Goal: Information Seeking & Learning: Learn about a topic

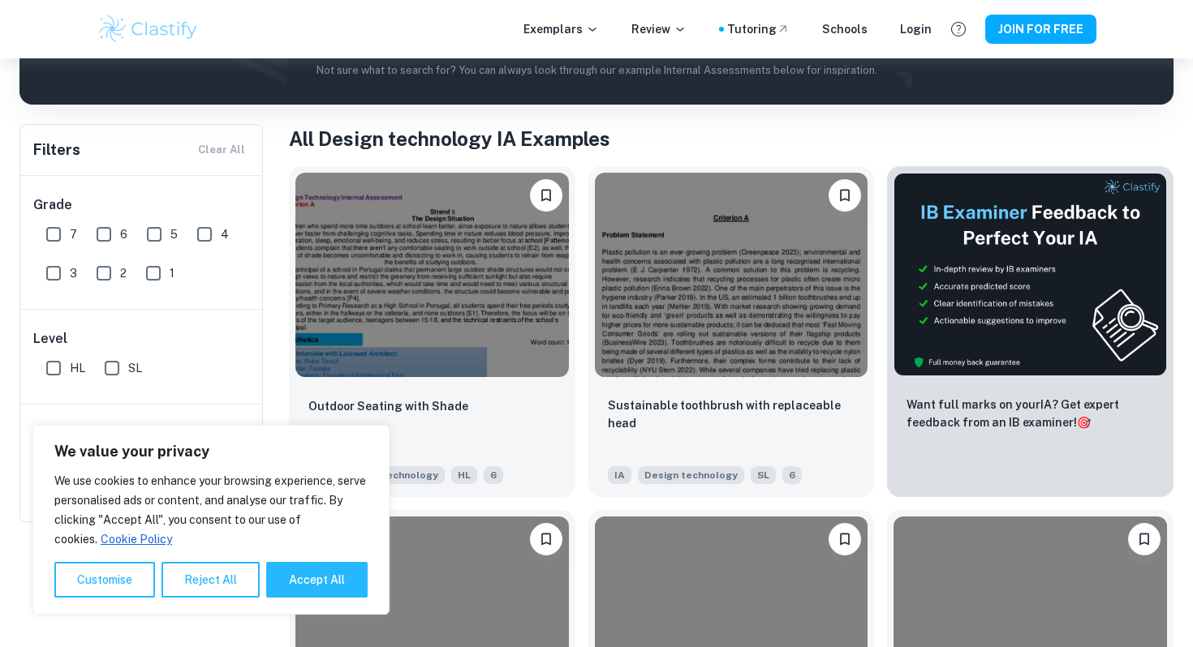
scroll to position [270, 0]
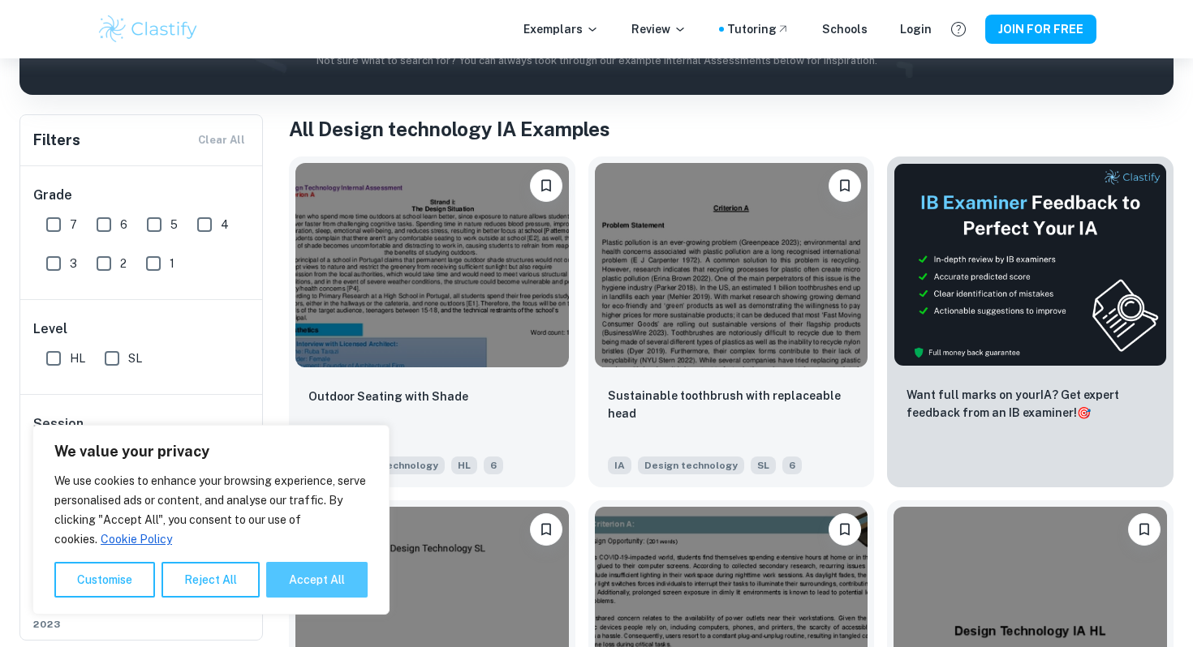
click at [308, 578] on button "Accept All" at bounding box center [316, 580] width 101 height 36
checkbox input "true"
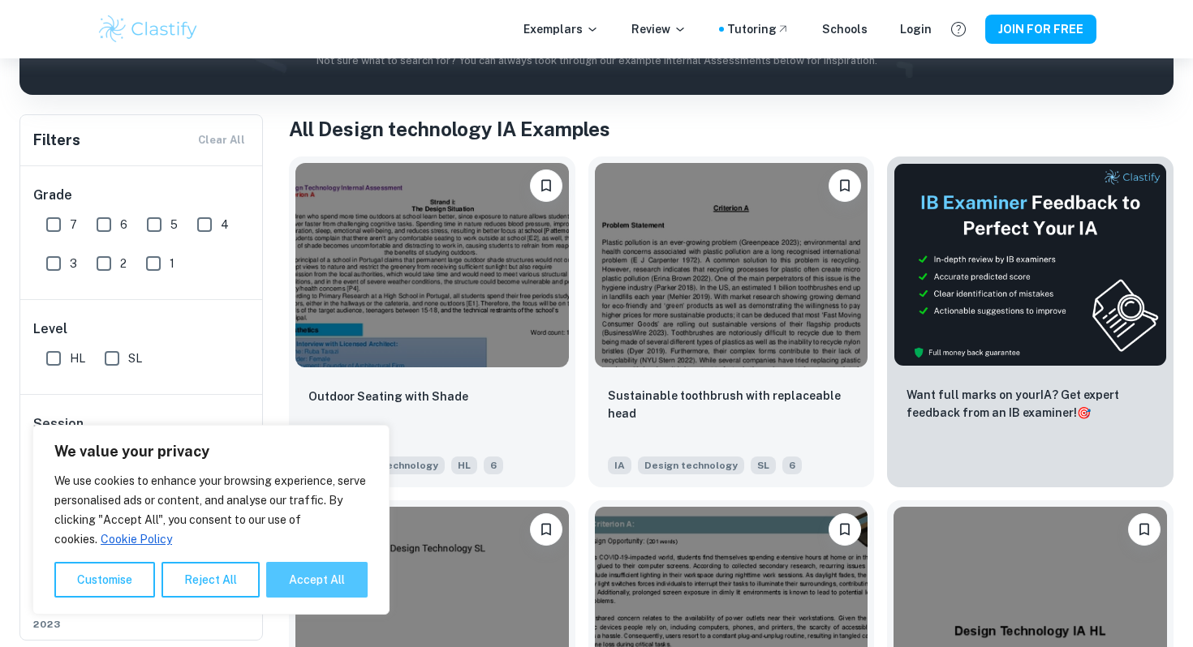
checkbox input "true"
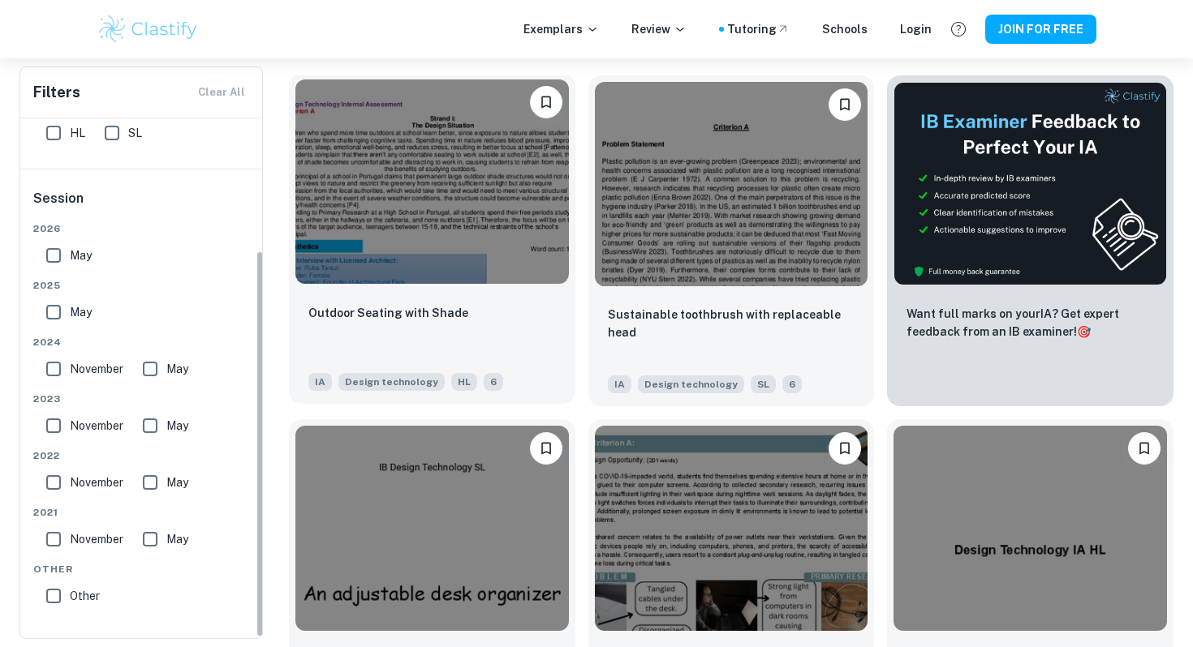
scroll to position [352, 0]
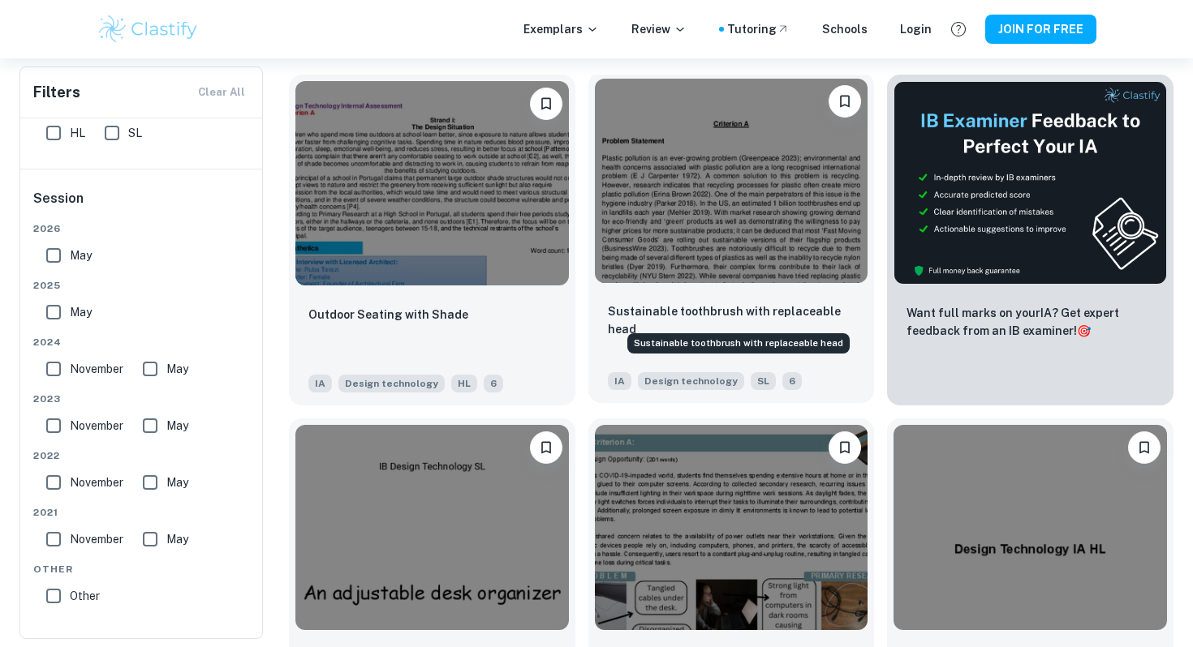
click at [695, 304] on p "Sustainable toothbrush with replaceable head" at bounding box center [731, 321] width 247 height 36
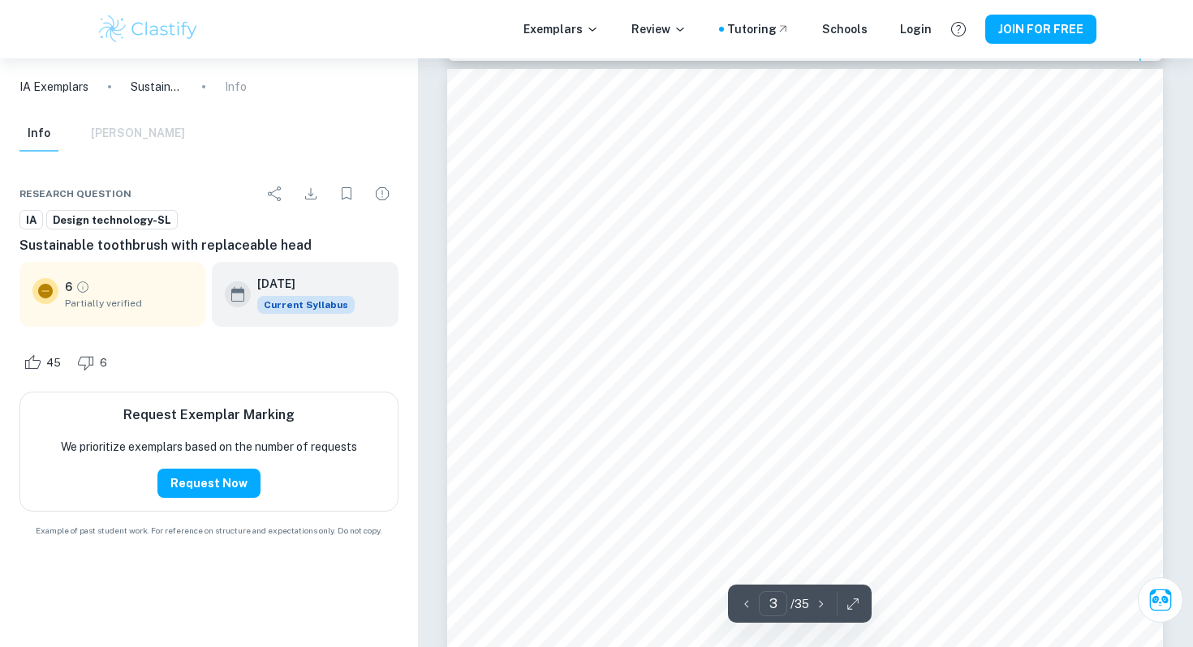
scroll to position [2291, 0]
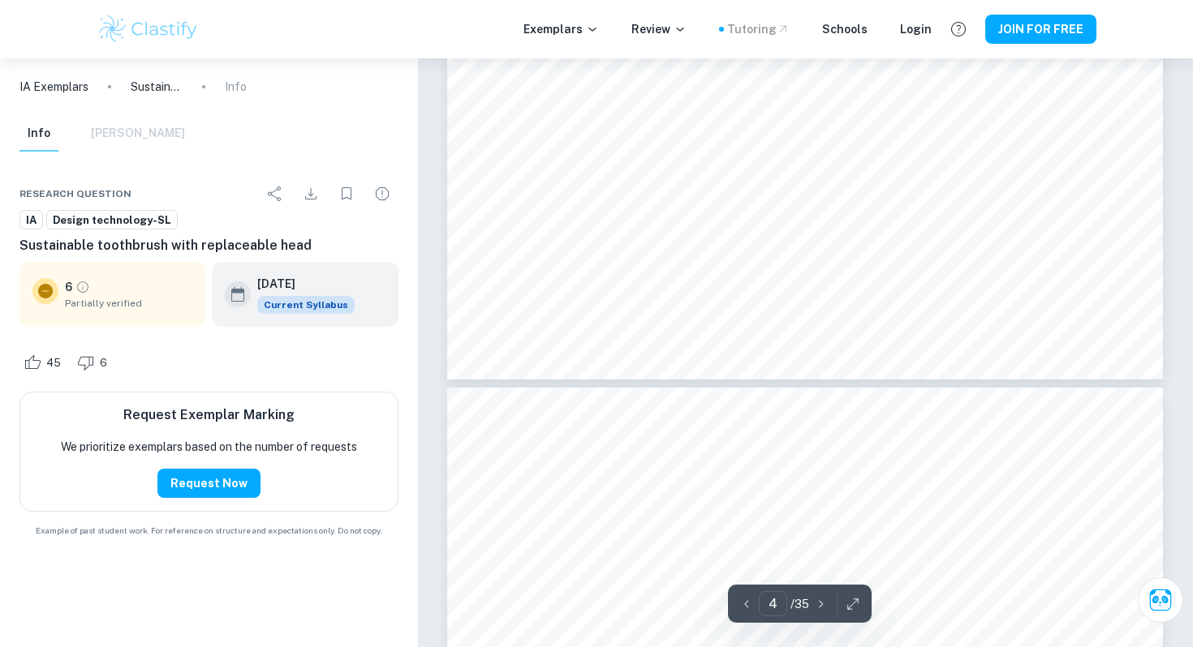
type input "5"
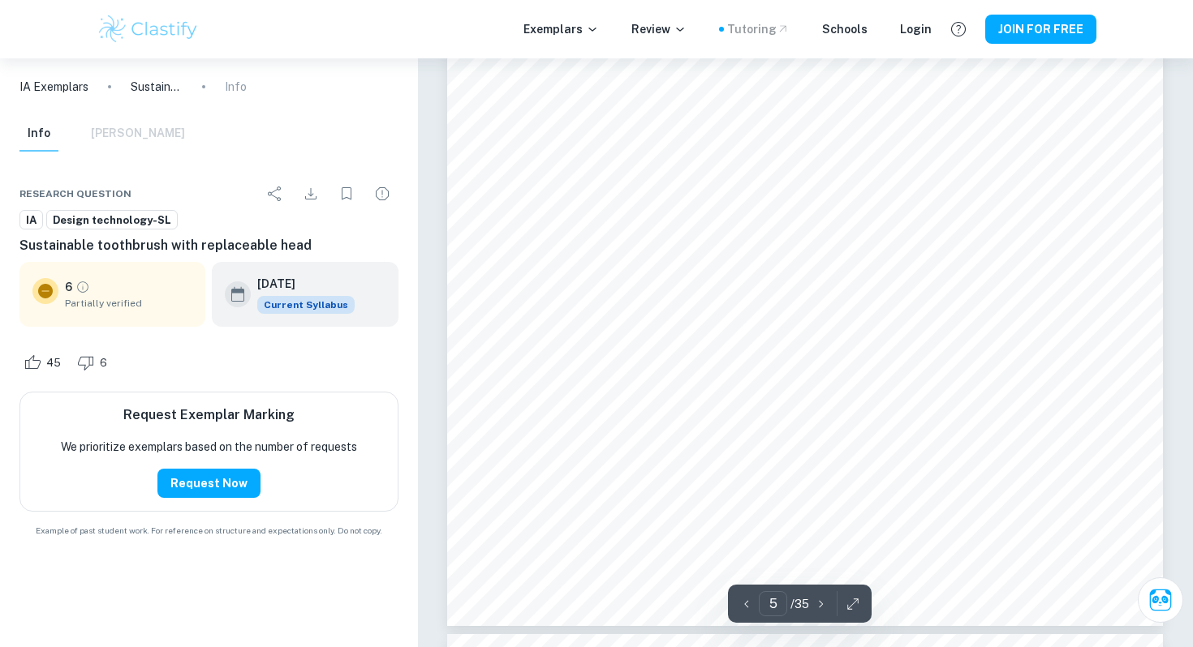
scroll to position [4768, 0]
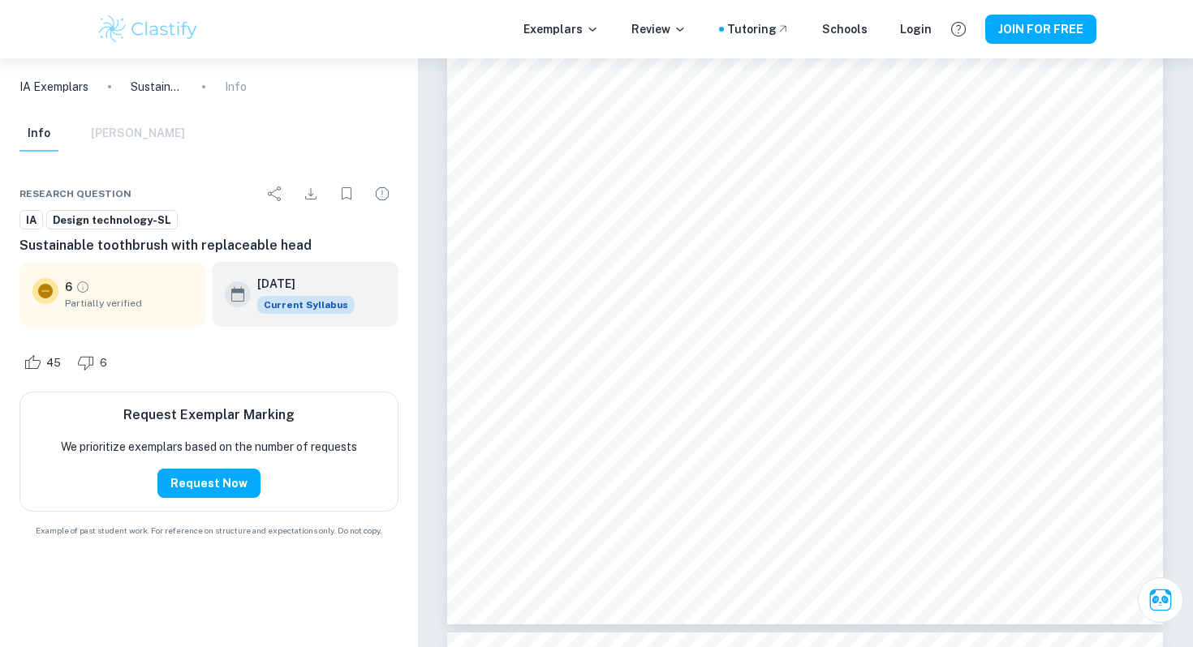
click at [267, 68] on div "IA Exemplars Sustainable toothbrush with replaceable head Info" at bounding box center [209, 86] width 418 height 57
